Goal: Task Accomplishment & Management: Manage account settings

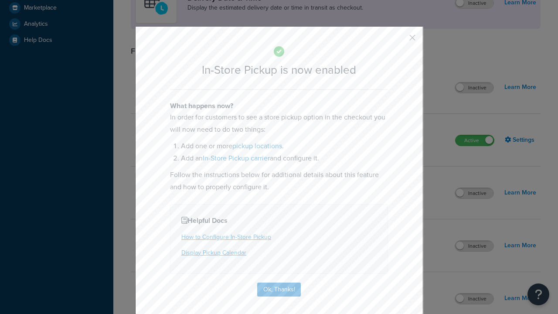
click at [399, 41] on button "button" at bounding box center [399, 41] width 2 height 2
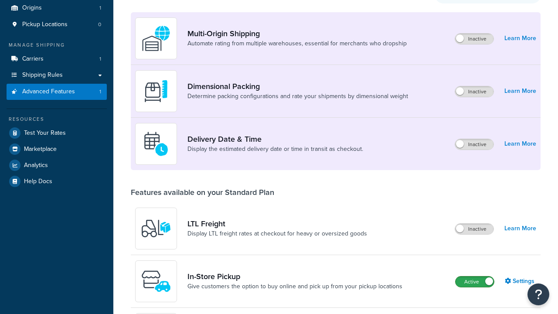
click at [475, 276] on label "Active" at bounding box center [474, 281] width 38 height 10
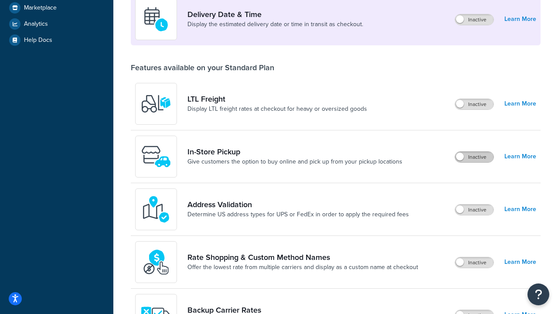
scroll to position [211, 0]
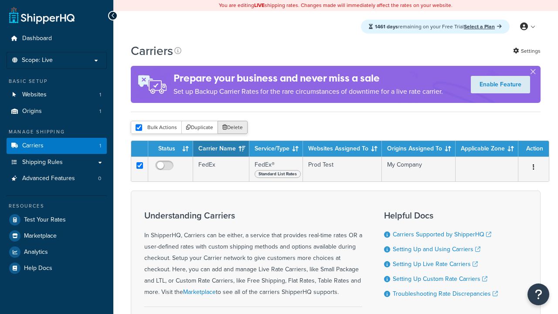
click at [232, 128] on button "Delete" at bounding box center [232, 127] width 30 height 13
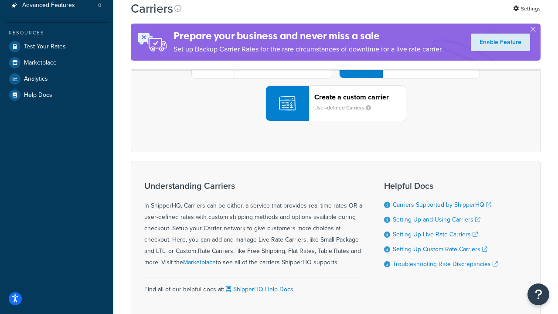
click at [336, 121] on div "UPS® Published daily rates FedEx List rates USPS Online rates See all live rate…" at bounding box center [335, 60] width 391 height 121
click at [336, 114] on div "Create a custom carrier User-defined Carriers" at bounding box center [360, 103] width 92 height 21
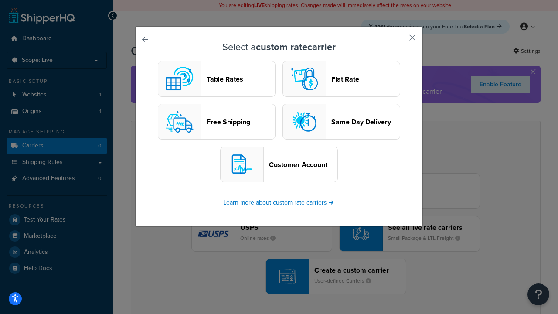
click at [217, 79] on header "Table Rates" at bounding box center [241, 79] width 68 height 8
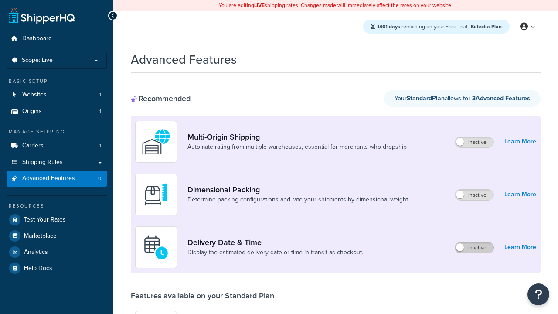
click at [475, 248] on label "Inactive" at bounding box center [474, 247] width 38 height 10
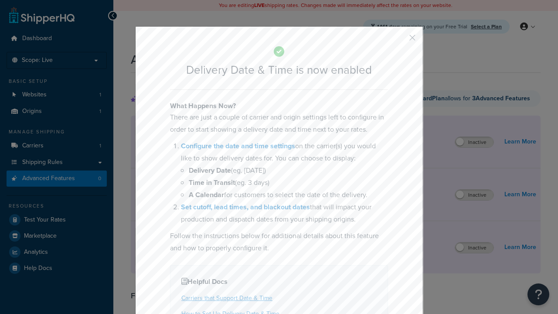
click at [399, 41] on button "button" at bounding box center [399, 41] width 2 height 2
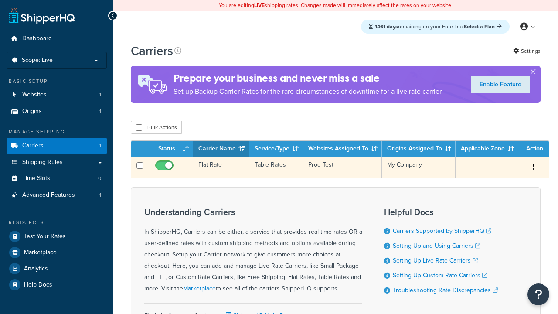
click at [220, 167] on td "Flat Rate" at bounding box center [221, 166] width 56 height 21
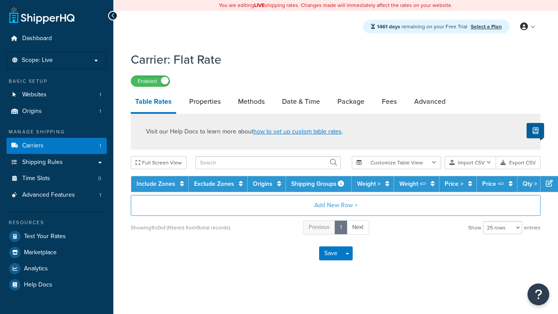
select select "25"
click at [301, 102] on link "Date & Time" at bounding box center [301, 101] width 47 height 21
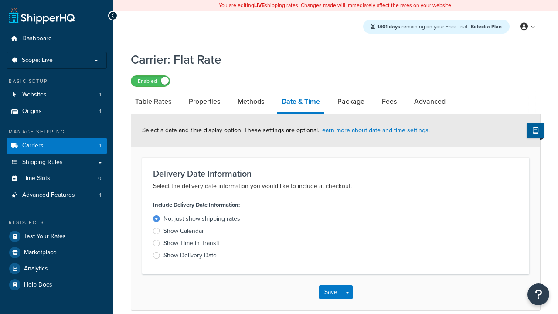
click at [191, 243] on div "Show Time in Transit" at bounding box center [191, 243] width 56 height 9
click at [0, 0] on input "Show Time in Transit" at bounding box center [0, 0] width 0 height 0
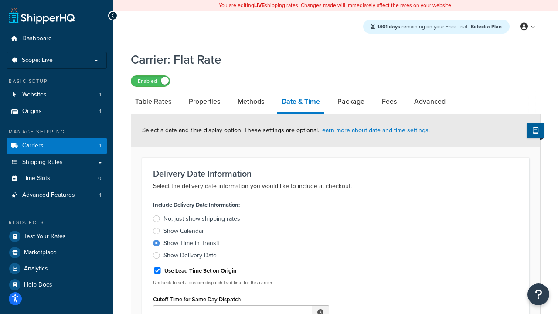
click at [191, 243] on div "Show Time in Transit" at bounding box center [191, 243] width 56 height 9
click at [0, 0] on input "Show Time in Transit" at bounding box center [0, 0] width 0 height 0
type input "11:00 AM"
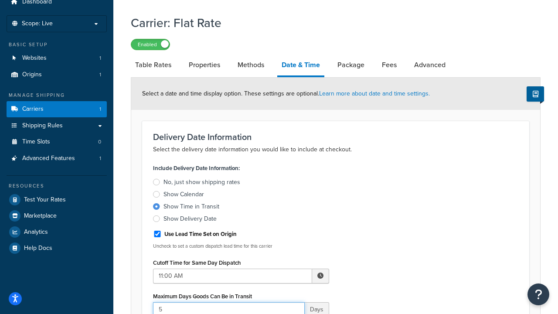
type input "5"
type input "Delivered on:"
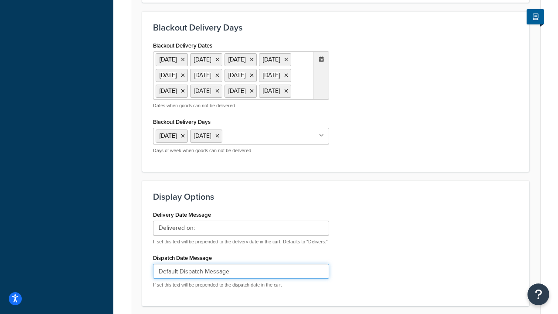
type input "Default Dispatch Message"
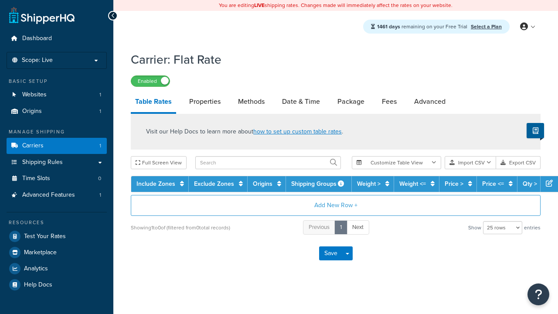
select select "25"
click at [301, 102] on link "Date & Time" at bounding box center [301, 101] width 47 height 21
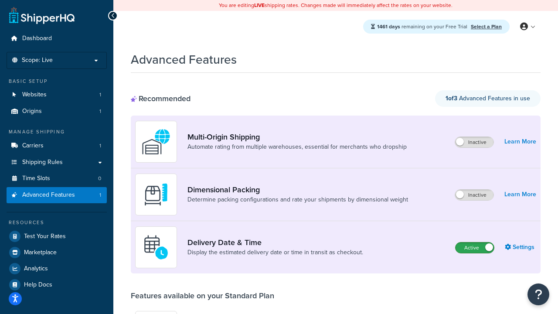
click at [475, 248] on label "Active" at bounding box center [474, 247] width 38 height 10
